Goal: Task Accomplishment & Management: Manage account settings

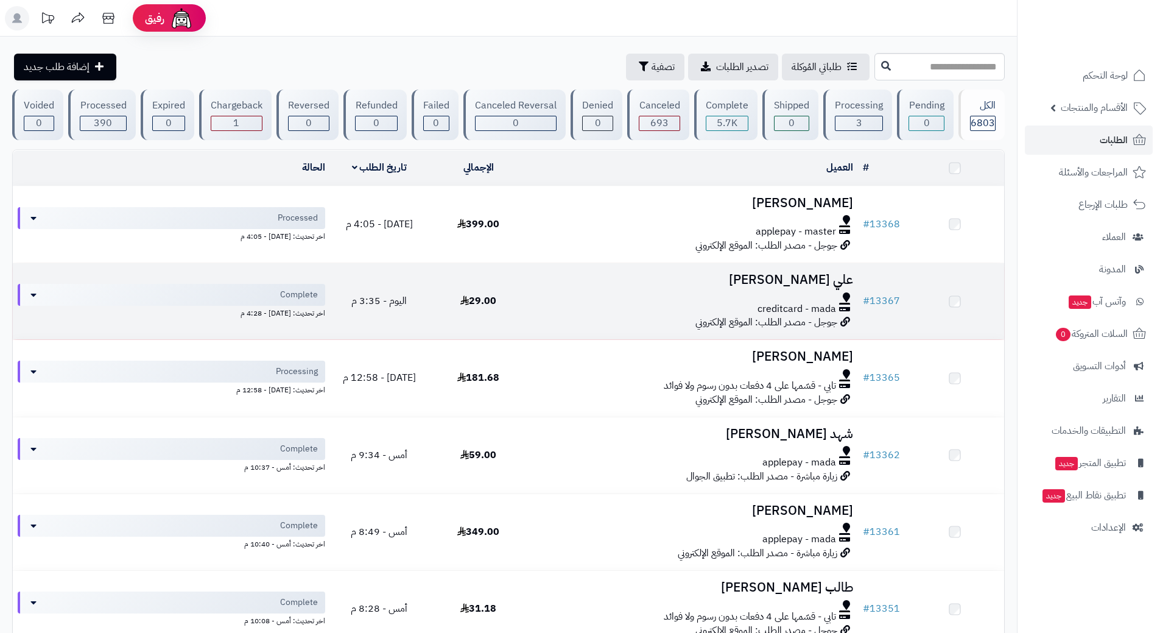
click at [547, 301] on div at bounding box center [693, 297] width 320 height 10
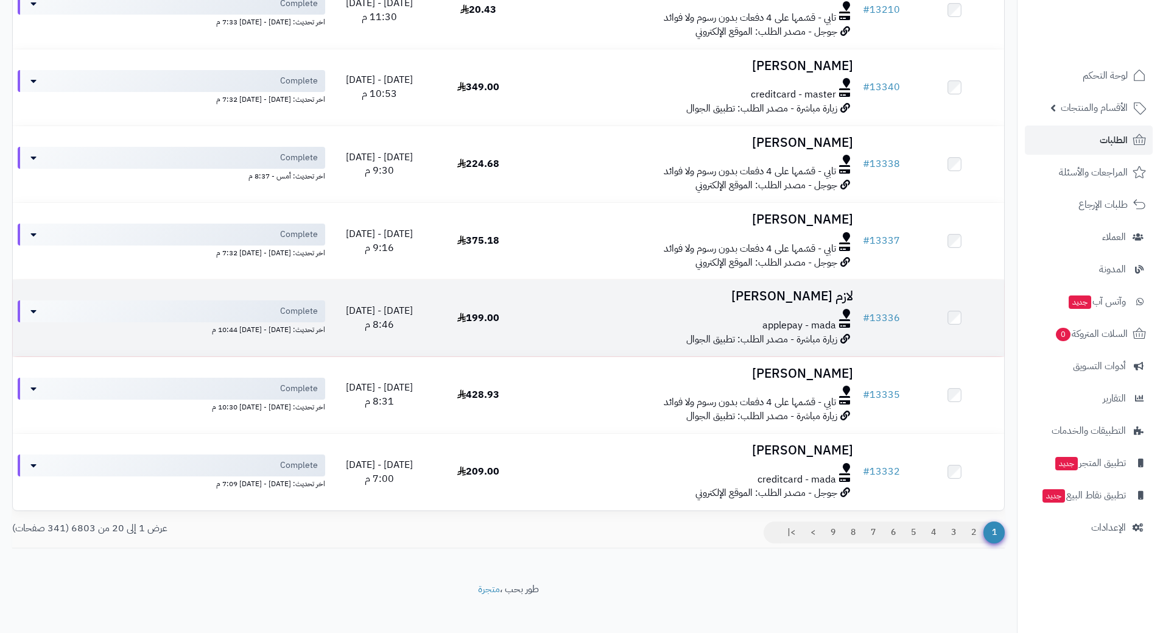
scroll to position [1242, 0]
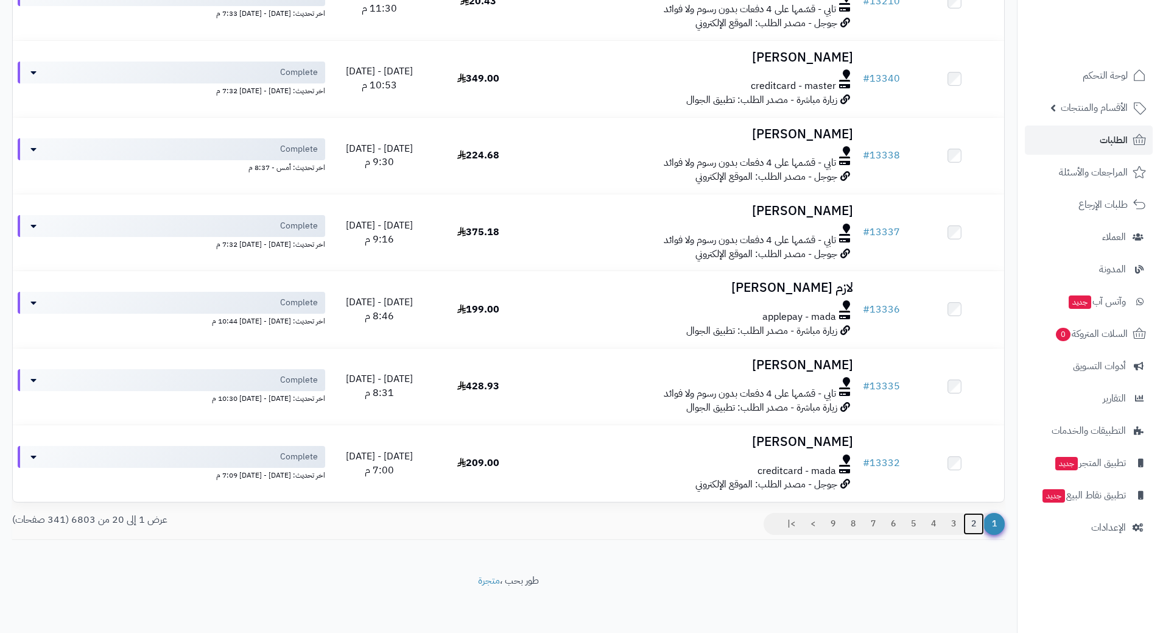
click at [970, 518] on link "2" at bounding box center [973, 524] width 21 height 22
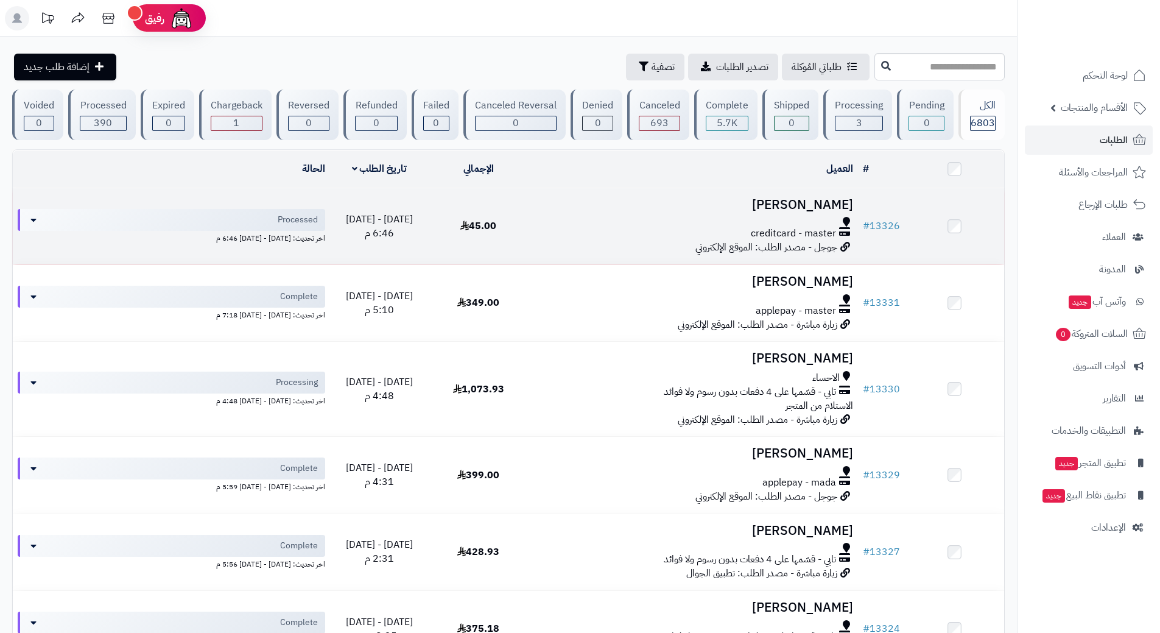
click at [548, 228] on div "creditcard - master" at bounding box center [693, 234] width 320 height 14
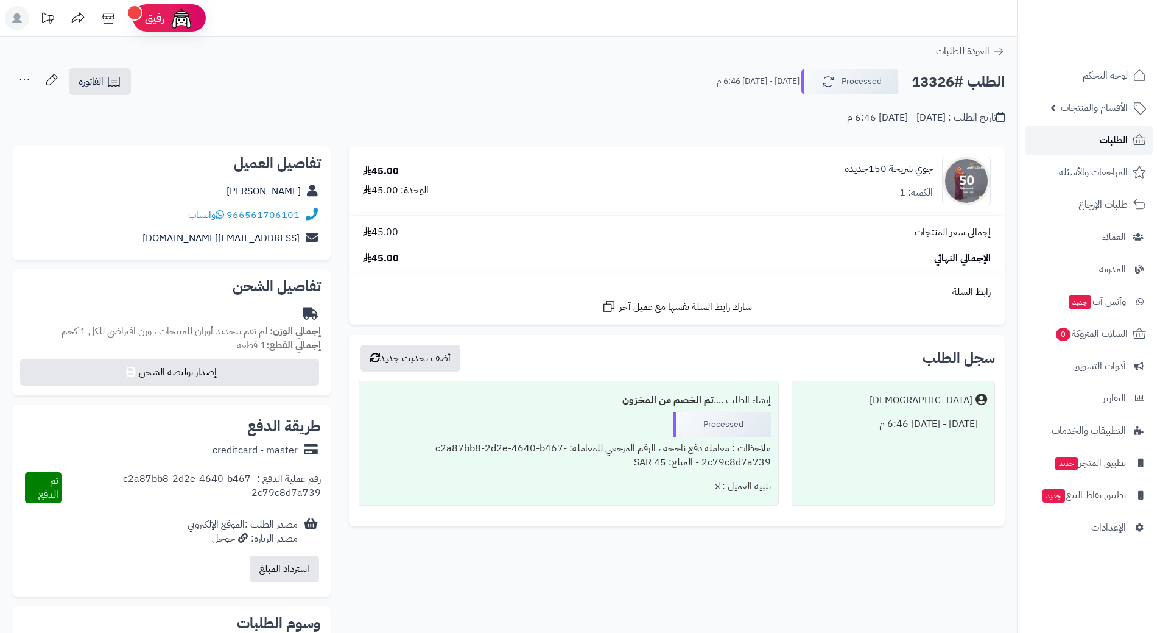
click at [1072, 130] on link "الطلبات" at bounding box center [1089, 139] width 128 height 29
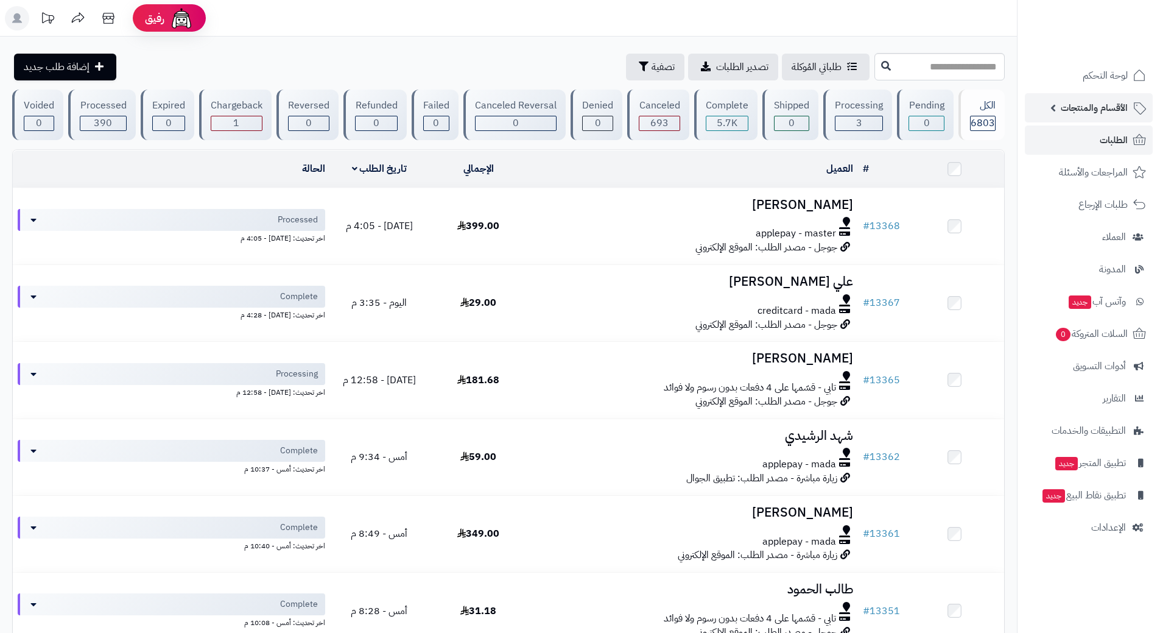
click at [1077, 112] on span "الأقسام والمنتجات" at bounding box center [1094, 107] width 67 height 17
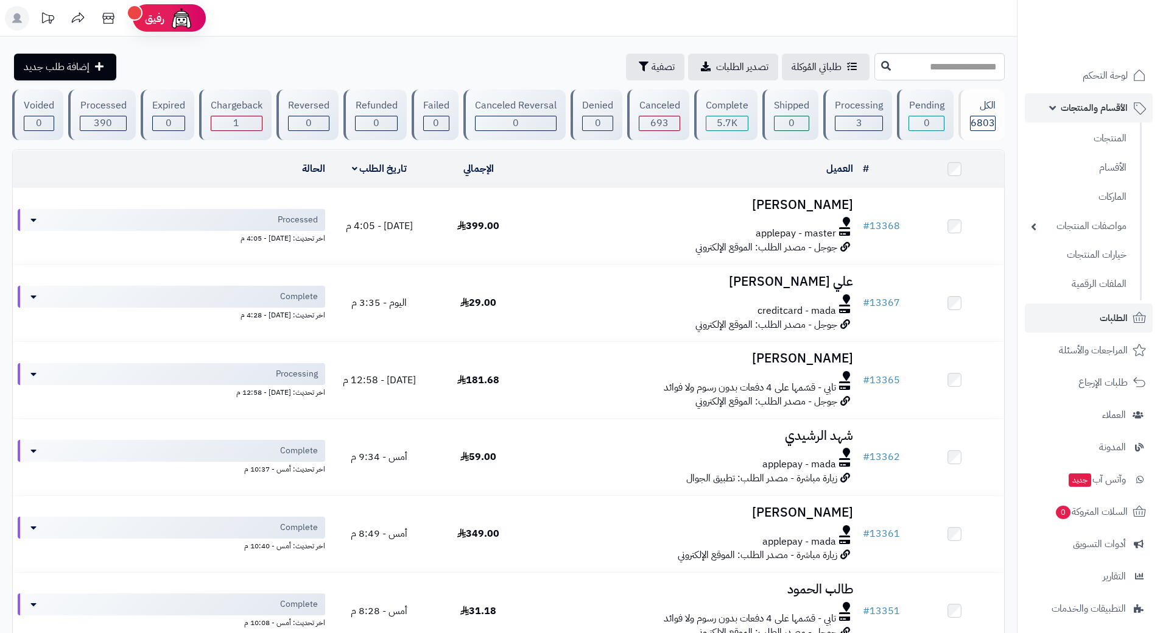
click at [1058, 101] on link "الأقسام والمنتجات" at bounding box center [1089, 107] width 128 height 29
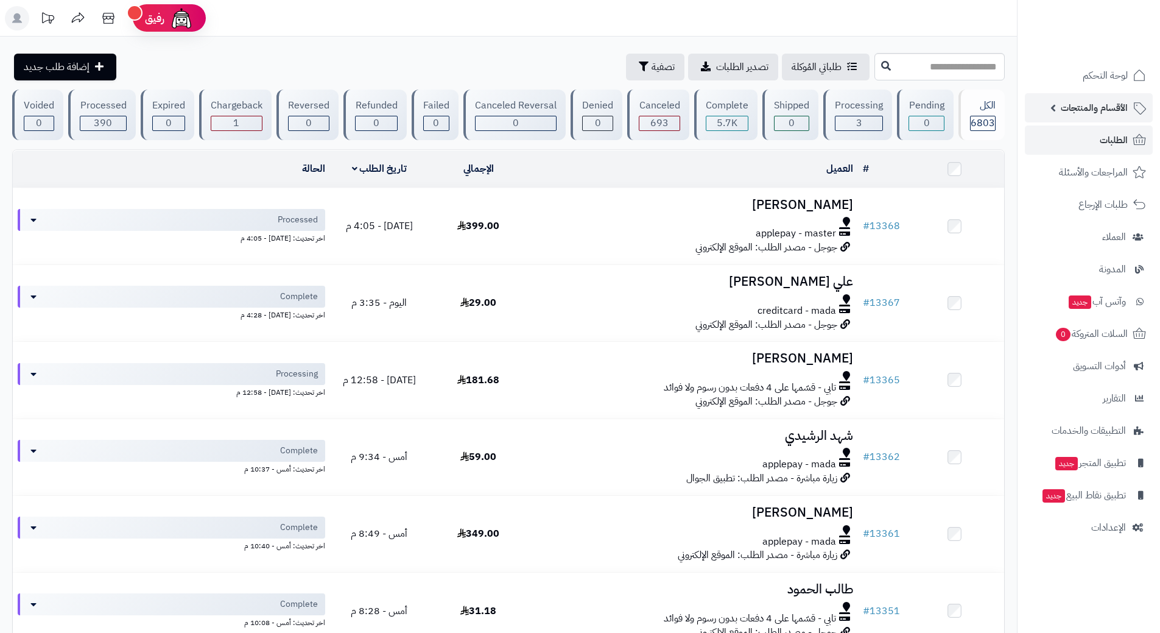
click at [1058, 101] on link "الأقسام والمنتجات" at bounding box center [1089, 107] width 128 height 29
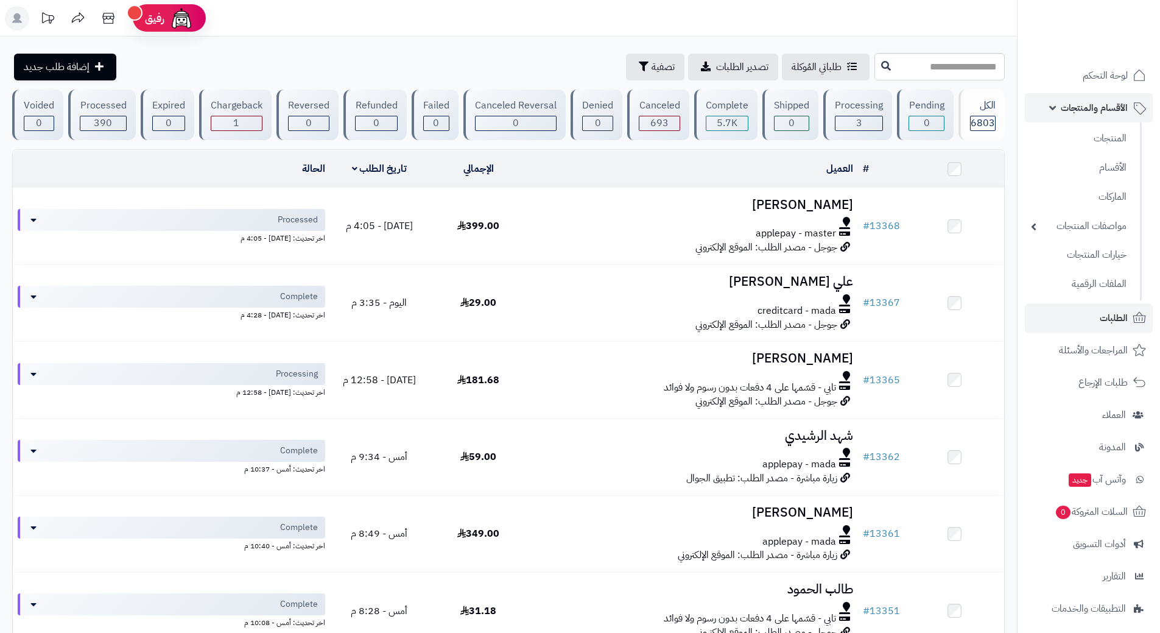
click at [1058, 101] on link "الأقسام والمنتجات" at bounding box center [1089, 107] width 128 height 29
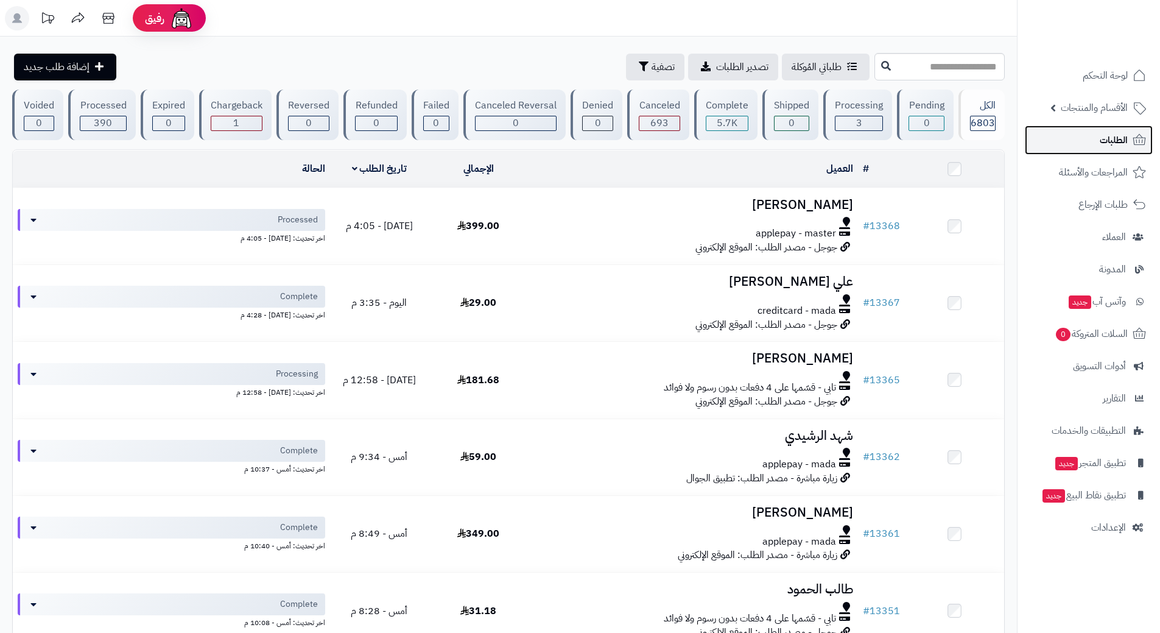
click at [1057, 138] on link "الطلبات" at bounding box center [1089, 139] width 128 height 29
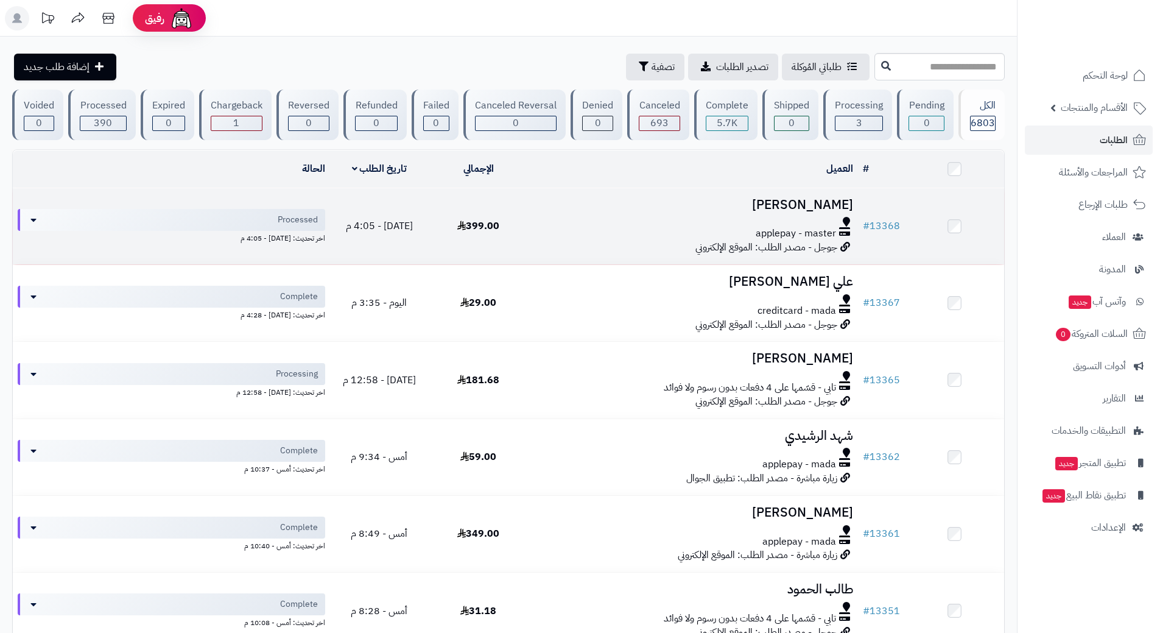
click at [538, 222] on div at bounding box center [693, 222] width 320 height 10
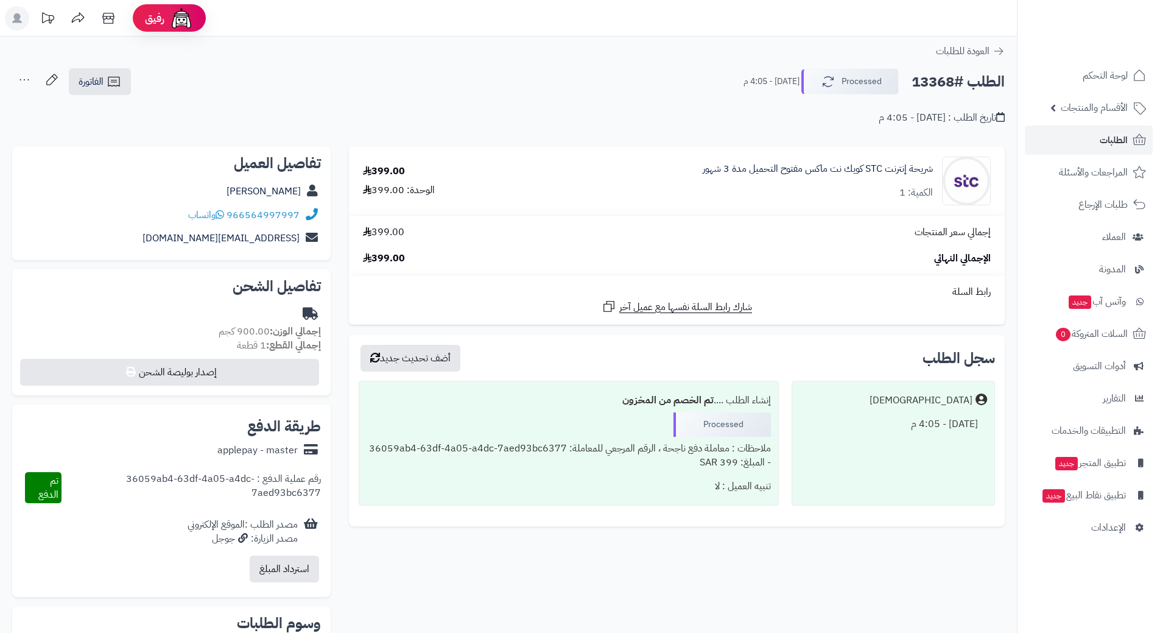
click at [957, 78] on h2 "الطلب #13368" at bounding box center [958, 81] width 93 height 25
copy div "الطلب #13368 Processed"
click at [221, 214] on icon at bounding box center [220, 215] width 9 height 10
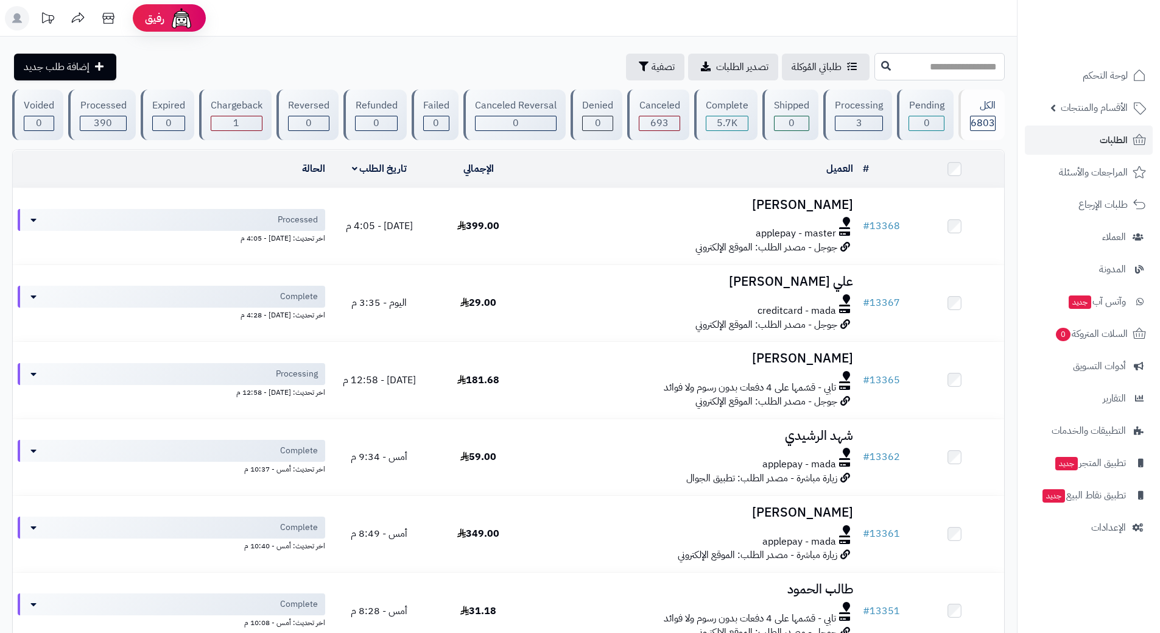
click at [900, 60] on input "text" at bounding box center [940, 66] width 130 height 27
type input "*****"
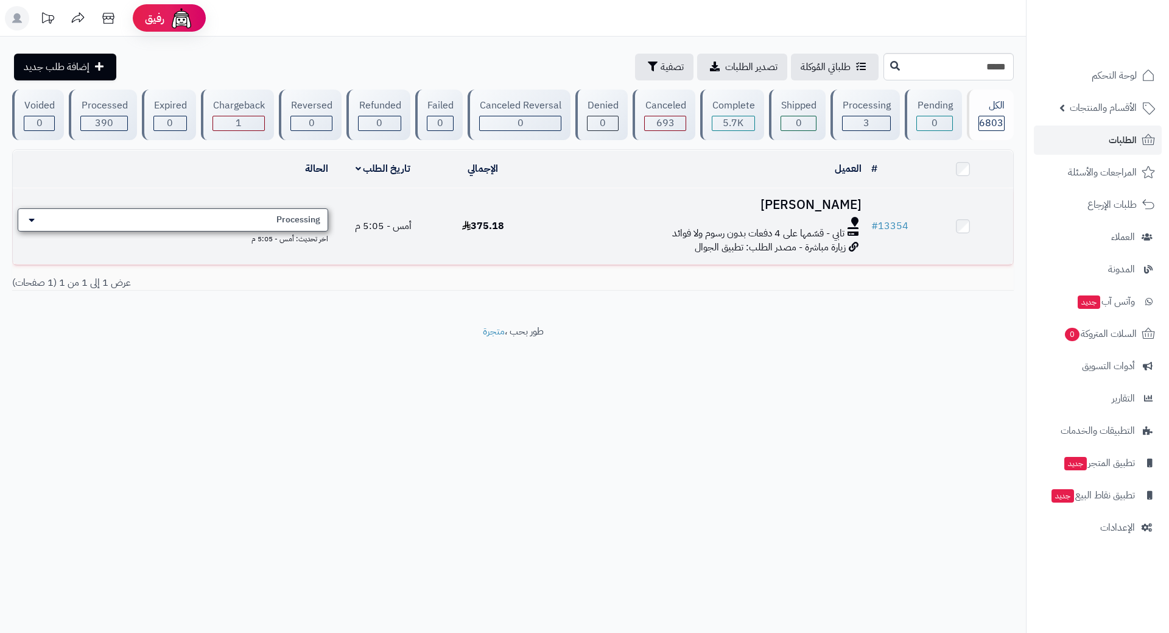
click at [252, 216] on div "Processing" at bounding box center [173, 219] width 311 height 23
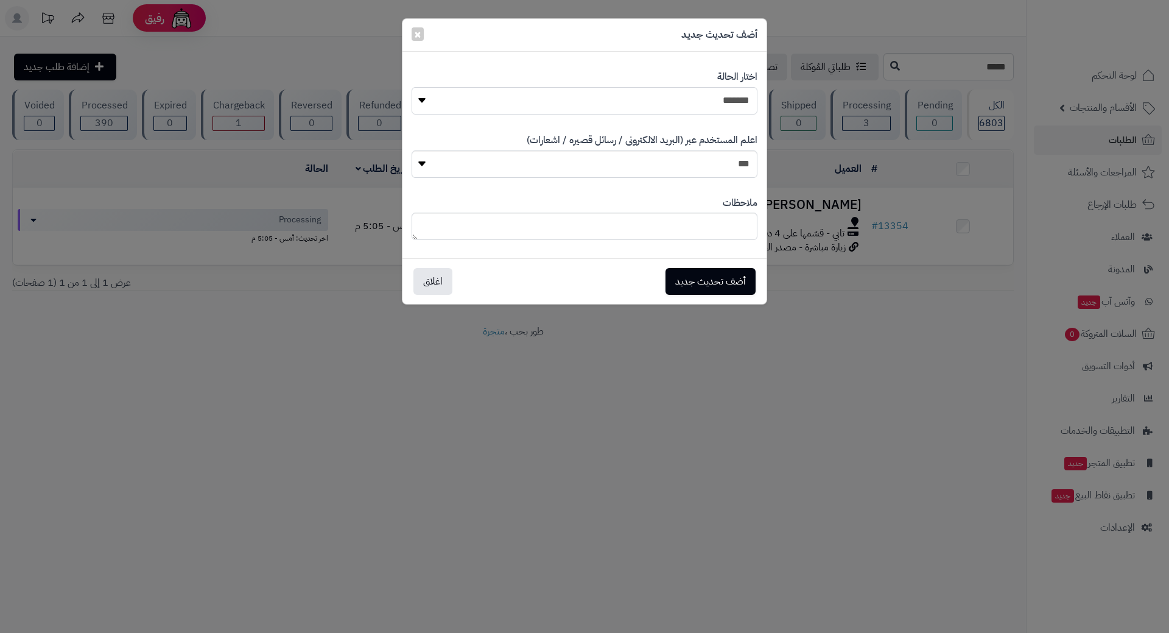
click at [527, 104] on select "**********" at bounding box center [585, 100] width 346 height 27
select select "*"
click at [412, 87] on select "**********" at bounding box center [585, 100] width 346 height 27
click at [713, 283] on button "أضف تحديث جديد" at bounding box center [711, 280] width 90 height 27
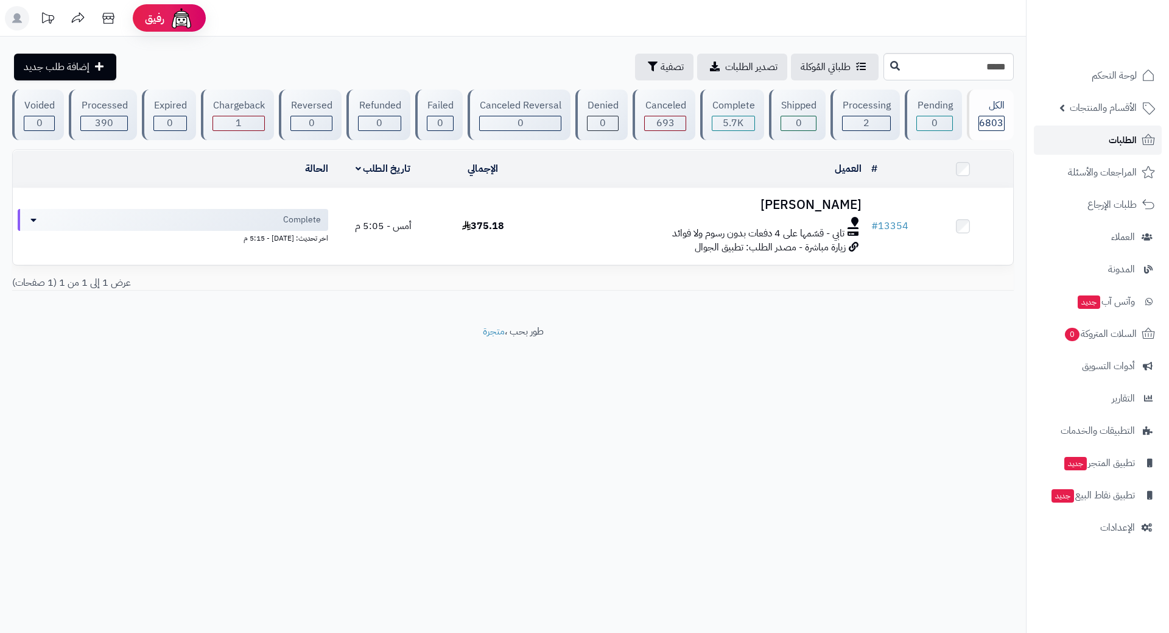
click at [1097, 144] on link "الطلبات" at bounding box center [1098, 139] width 128 height 29
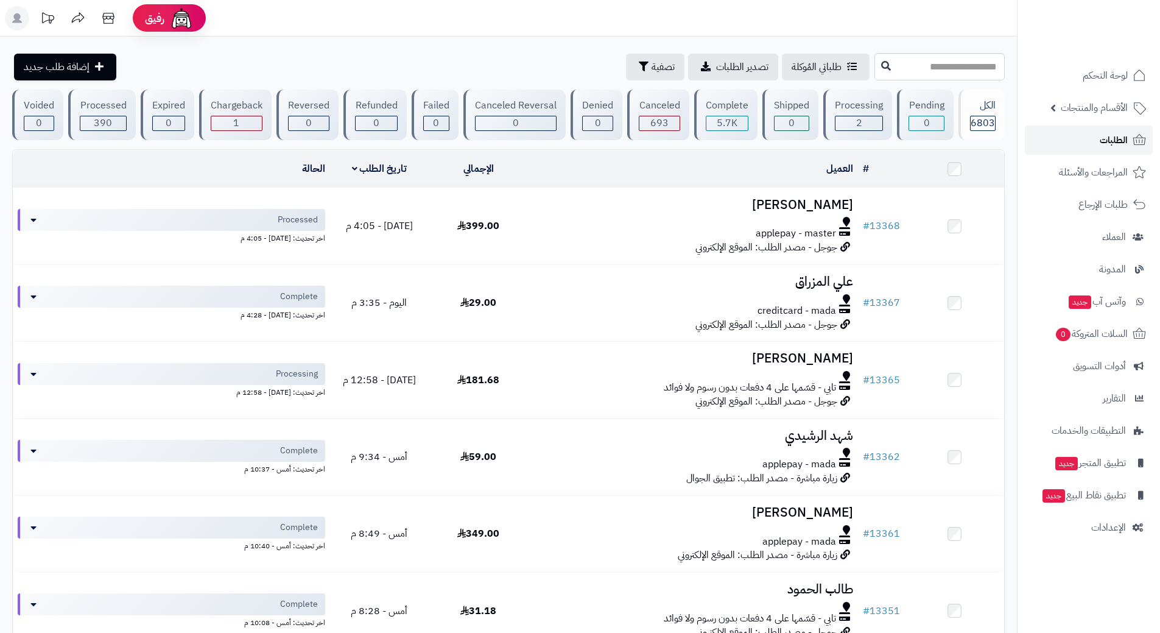
click at [1080, 135] on link "الطلبات" at bounding box center [1089, 139] width 128 height 29
click at [898, 71] on input "text" at bounding box center [940, 66] width 130 height 27
type input "*****"
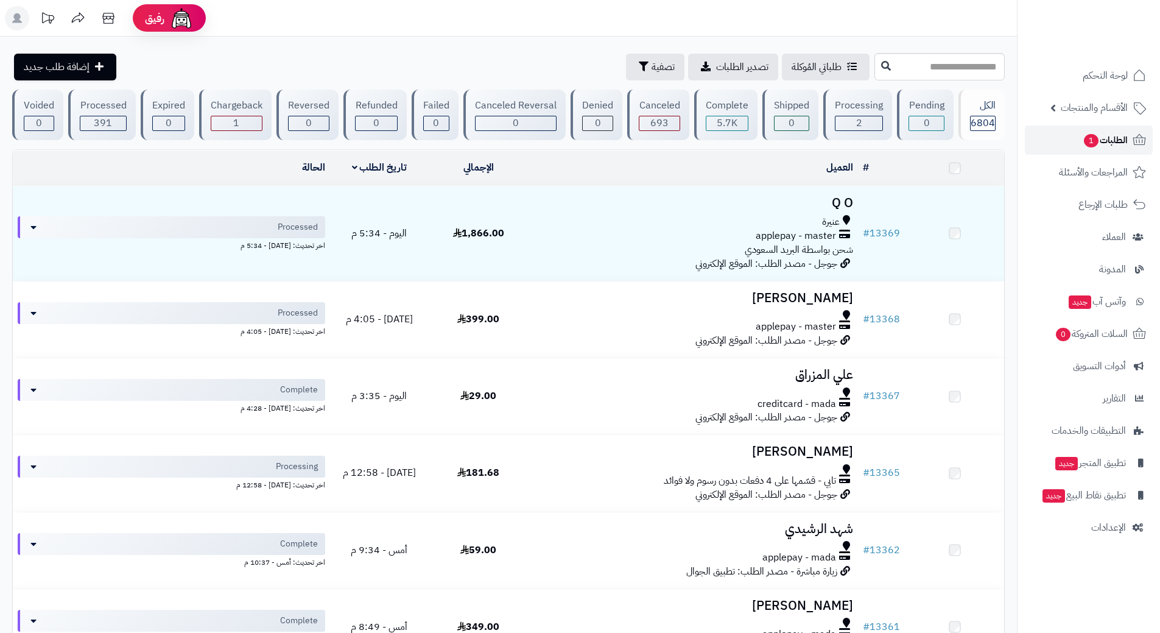
click at [1050, 134] on link "الطلبات 1" at bounding box center [1089, 139] width 128 height 29
click at [1054, 144] on link "الطلبات 1" at bounding box center [1089, 139] width 128 height 29
click at [1083, 134] on span "الطلبات 1" at bounding box center [1105, 140] width 45 height 17
click at [888, 66] on input "text" at bounding box center [940, 66] width 130 height 27
type input "*****"
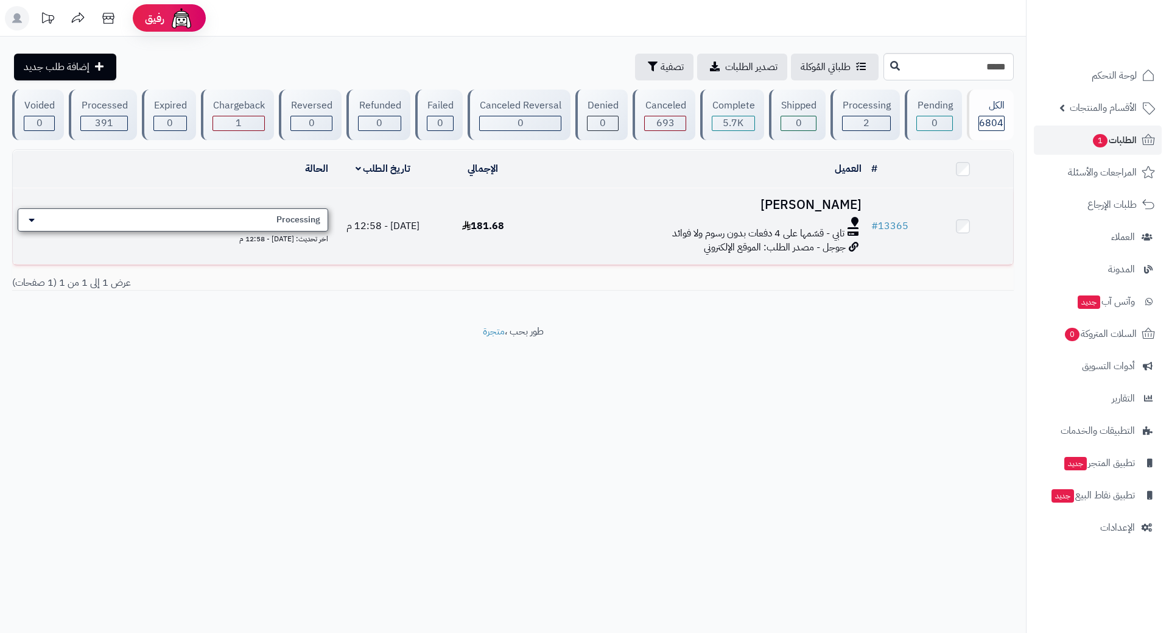
click at [278, 211] on div "Processing" at bounding box center [173, 219] width 311 height 23
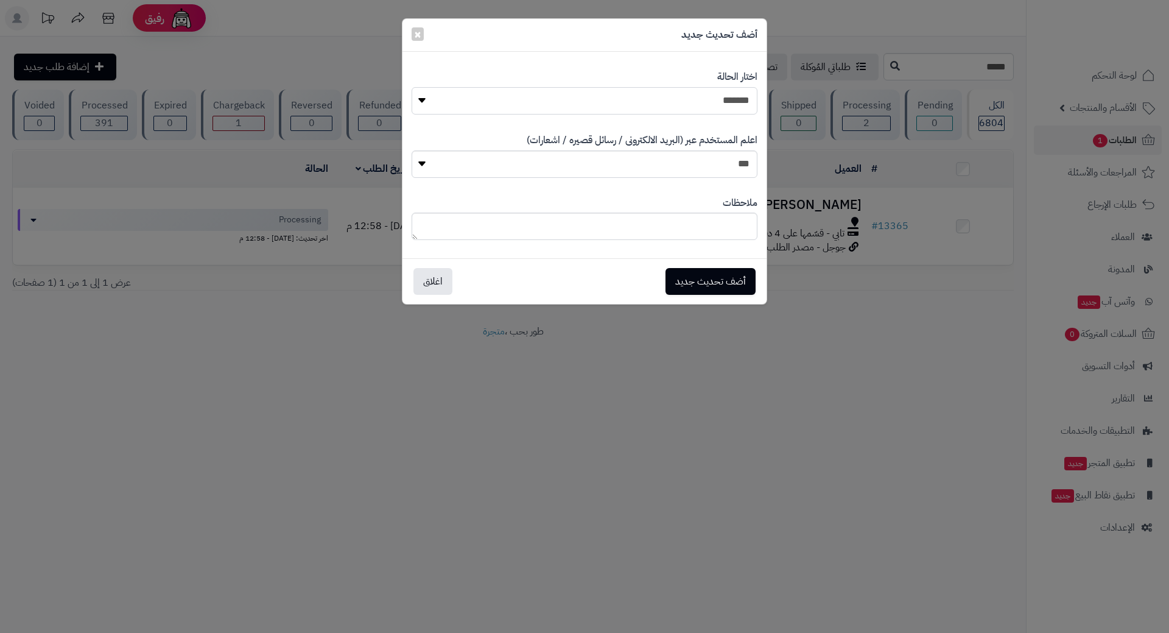
drag, startPoint x: 666, startPoint y: 94, endPoint x: 686, endPoint y: 107, distance: 24.7
click at [666, 94] on select "**********" at bounding box center [585, 100] width 346 height 27
select select "*"
click at [412, 87] on select "**********" at bounding box center [585, 100] width 346 height 27
click at [715, 274] on button "أضف تحديث جديد" at bounding box center [711, 280] width 90 height 27
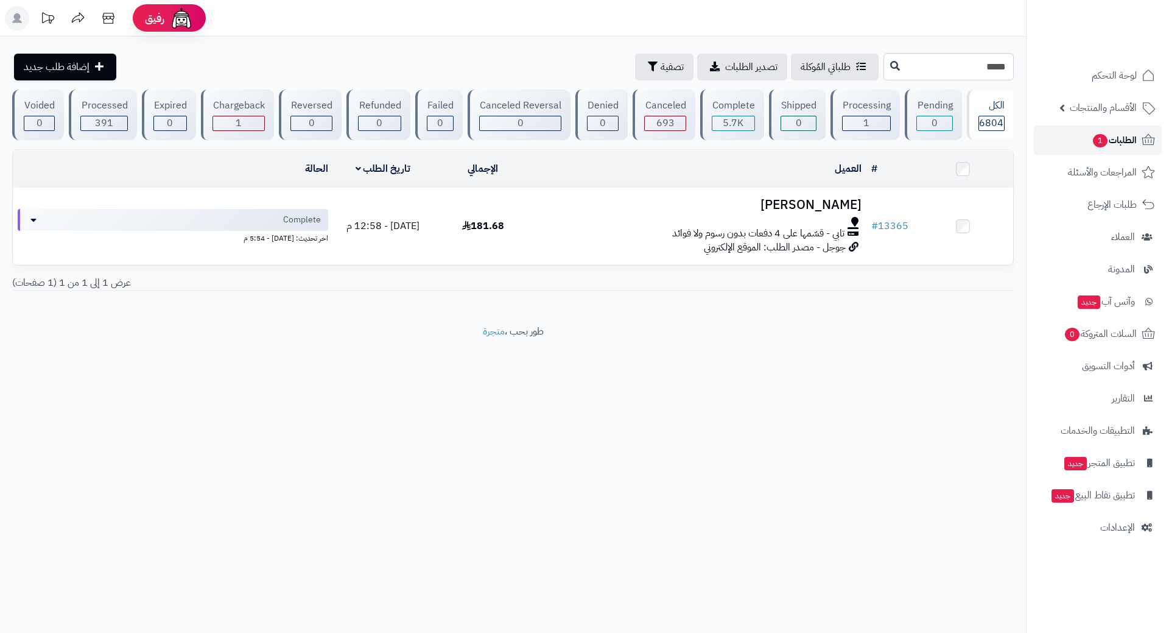
click at [1121, 133] on span "الطلبات 1" at bounding box center [1114, 140] width 45 height 17
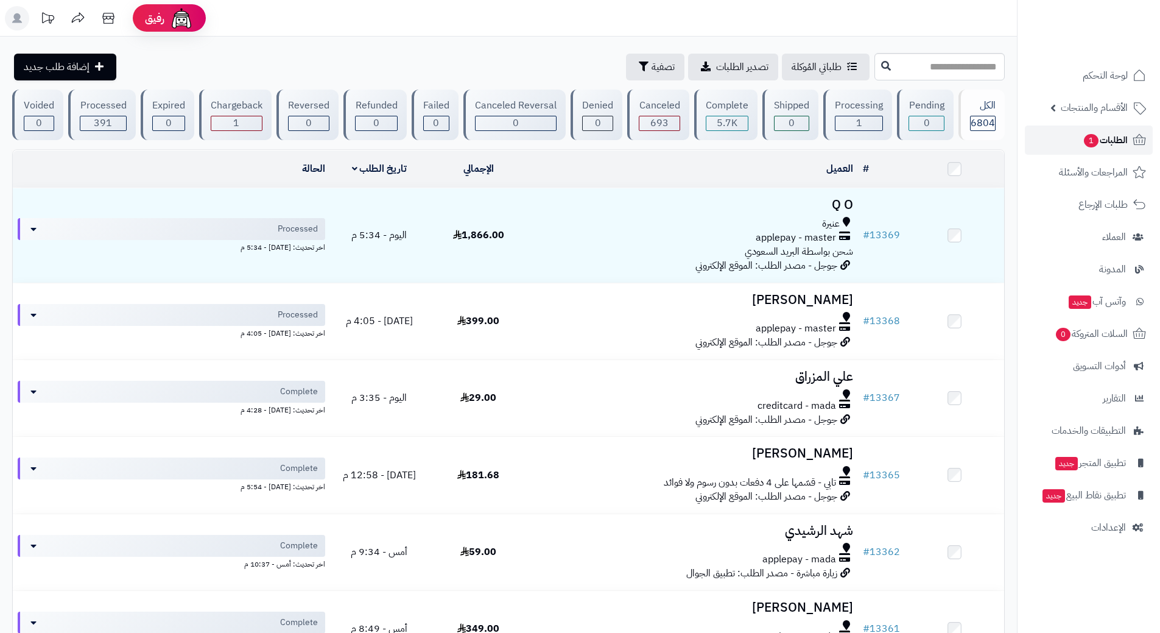
click at [1053, 138] on link "الطلبات 1" at bounding box center [1089, 139] width 128 height 29
click at [1096, 139] on span "1" at bounding box center [1091, 140] width 15 height 13
